Goal: Task Accomplishment & Management: Manage account settings

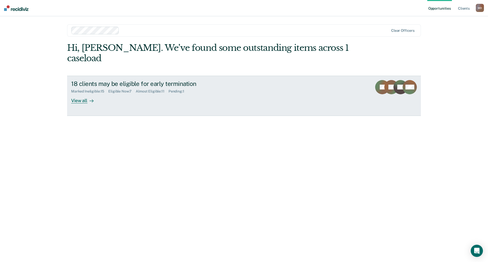
click at [80, 94] on div "View all" at bounding box center [85, 99] width 28 height 10
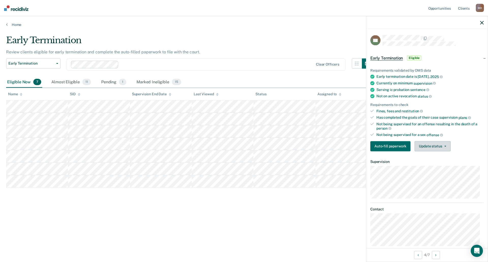
click at [433, 146] on button "Update status" at bounding box center [433, 146] width 36 height 10
click at [430, 158] on button "Mark Pending" at bounding box center [439, 158] width 49 height 8
